Goal: Task Accomplishment & Management: Manage account settings

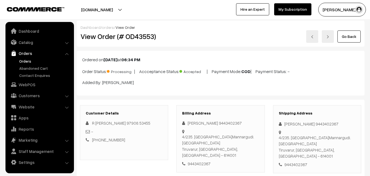
click at [25, 62] on link "Orders" at bounding box center [45, 61] width 54 height 6
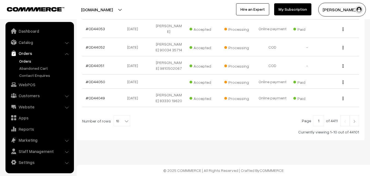
scroll to position [208, 0]
click at [25, 59] on link "Orders" at bounding box center [45, 61] width 54 height 6
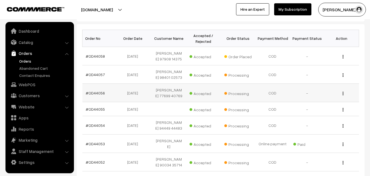
scroll to position [82, 0]
click at [101, 116] on tbody "#OD44058 13-10-2025 SETHUMADHAVAN 97908 14375 Accepted Order Placed View View" at bounding box center [220, 134] width 277 height 175
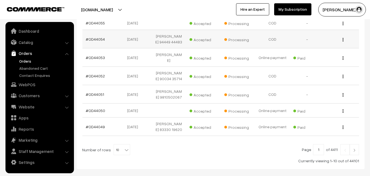
scroll to position [126, 0]
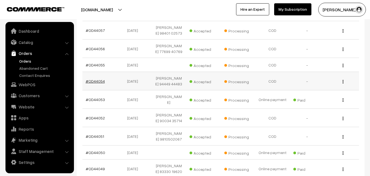
click at [100, 83] on link "#OD44054" at bounding box center [95, 81] width 19 height 5
click at [91, 67] on link "#OD44055" at bounding box center [95, 64] width 19 height 5
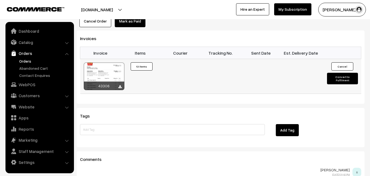
scroll to position [530, 0]
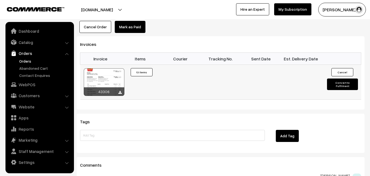
click at [108, 68] on div at bounding box center [104, 81] width 41 height 27
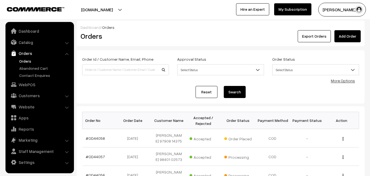
scroll to position [126, 0]
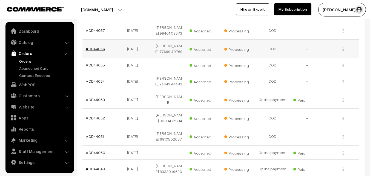
click at [98, 51] on link "#OD44056" at bounding box center [95, 48] width 19 height 5
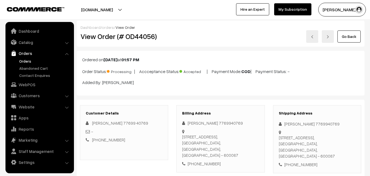
scroll to position [274, 0]
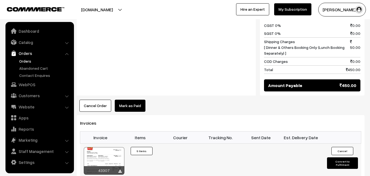
click at [109, 153] on div at bounding box center [104, 160] width 41 height 27
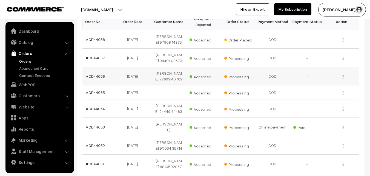
scroll to position [99, 0]
click at [100, 58] on link "#OD44057" at bounding box center [95, 57] width 19 height 5
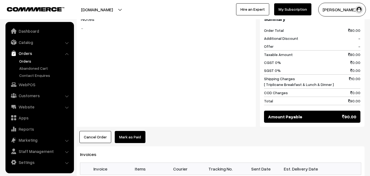
scroll to position [247, 0]
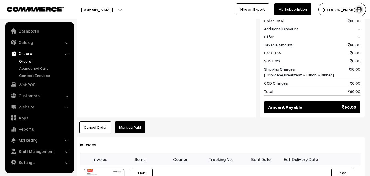
click at [154, 58] on div "Notes -" at bounding box center [166, 59] width 179 height 115
click at [134, 69] on div "Notes -" at bounding box center [166, 59] width 179 height 115
click at [169, 136] on div "Invoices Invoice Items Courier Tracking No. Sent Date Est. Delivery Date 43308 ×" at bounding box center [221, 172] width 288 height 73
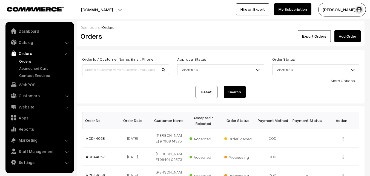
scroll to position [99, 0]
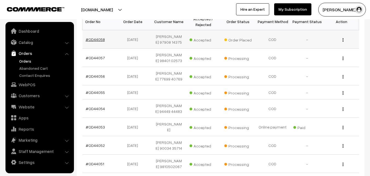
click at [98, 40] on link "#OD44058" at bounding box center [95, 39] width 19 height 5
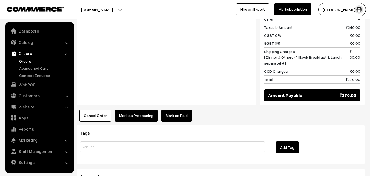
click at [131, 109] on button "Mark as Processing" at bounding box center [136, 115] width 43 height 12
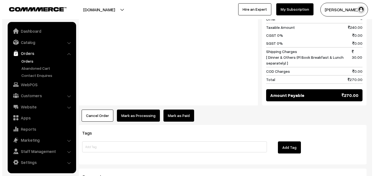
scroll to position [330, 0]
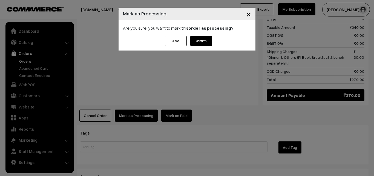
click at [202, 41] on button "Confirm" at bounding box center [201, 41] width 22 height 10
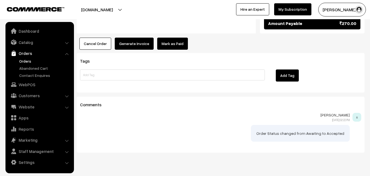
click at [134, 38] on button "Generate Invoice" at bounding box center [134, 44] width 39 height 12
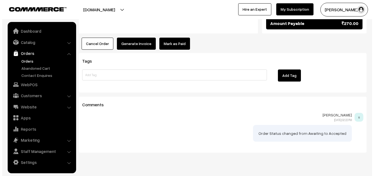
scroll to position [402, 0]
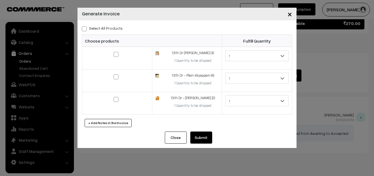
click at [112, 27] on label "Select All Products" at bounding box center [102, 28] width 41 height 6
click at [86, 27] on input "Select All Products" at bounding box center [84, 28] width 4 height 4
checkbox input "true"
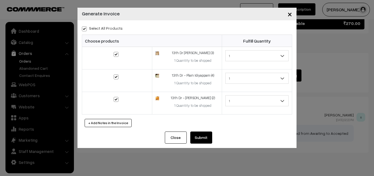
checkbox input "true"
click at [208, 139] on button "Submit" at bounding box center [201, 137] width 22 height 12
